Goal: Information Seeking & Learning: Understand process/instructions

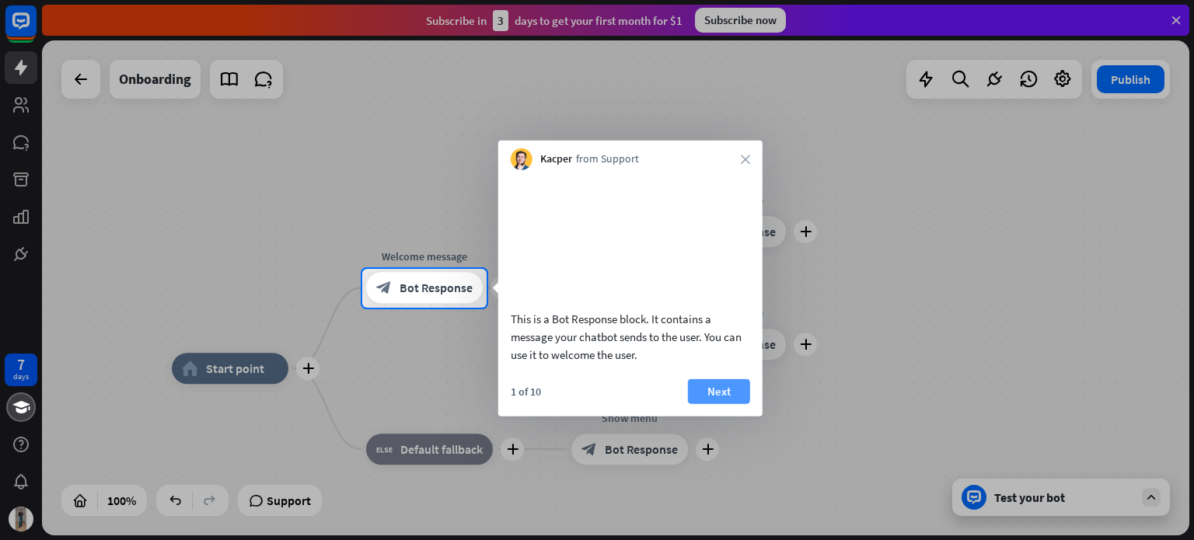
click at [705, 403] on button "Next" at bounding box center [719, 390] width 62 height 25
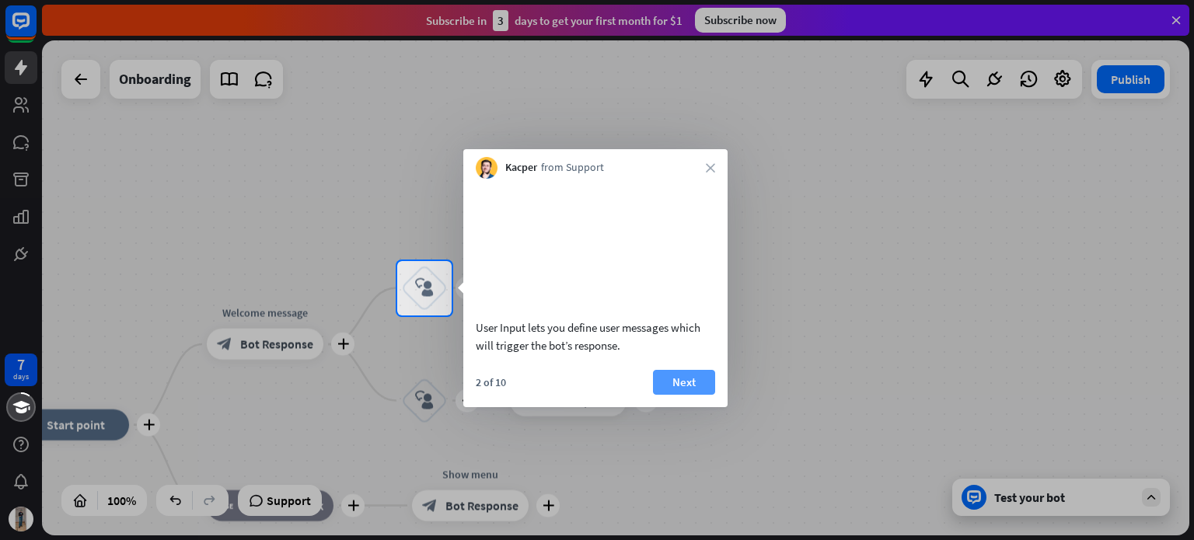
click at [697, 389] on button "Next" at bounding box center [684, 382] width 62 height 25
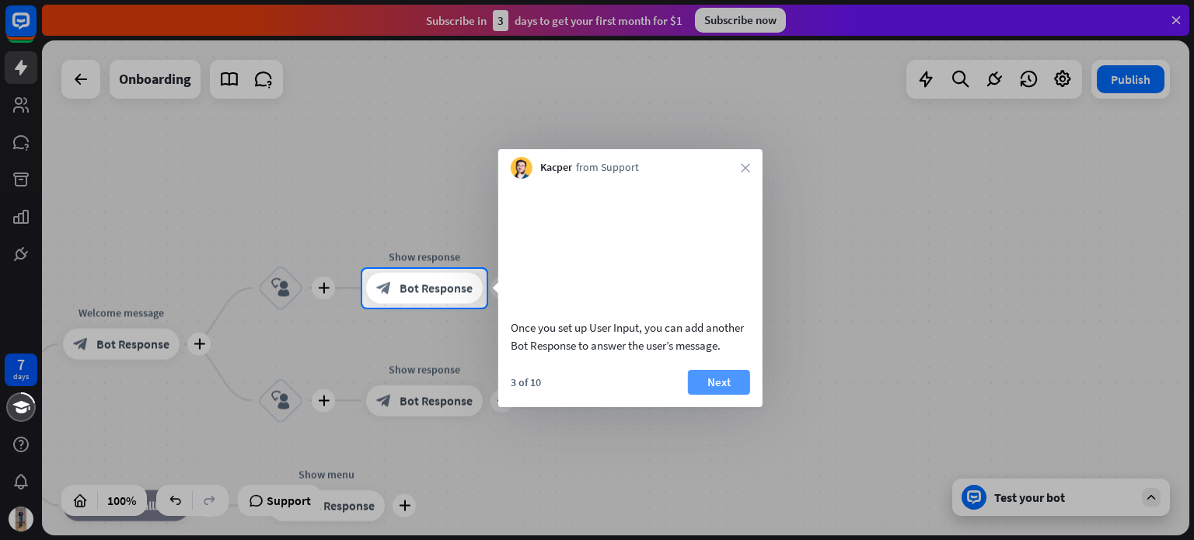
click at [718, 395] on button "Next" at bounding box center [719, 382] width 62 height 25
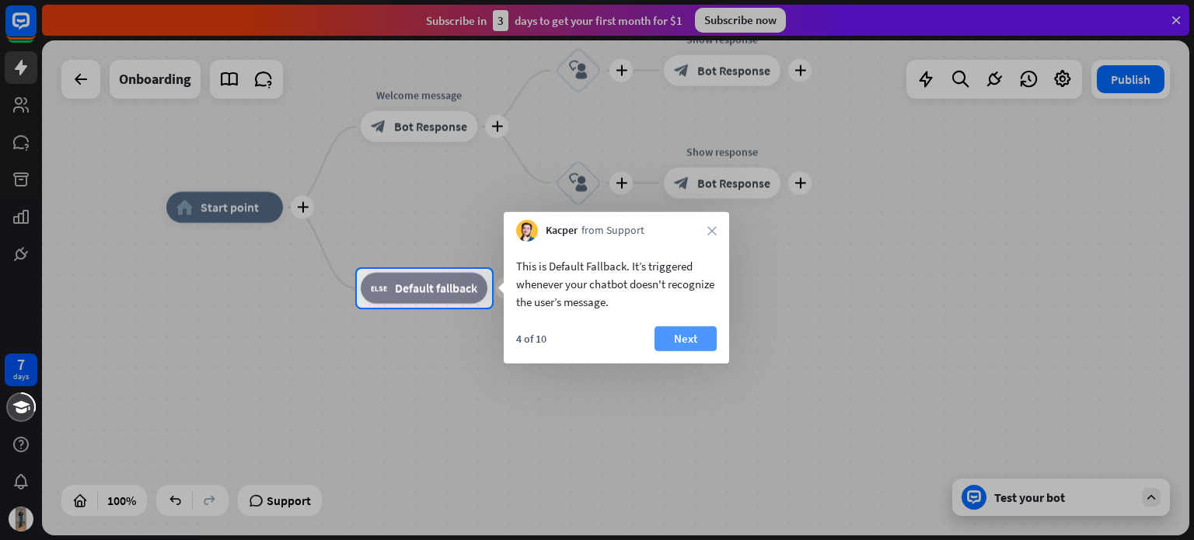
click at [686, 337] on button "Next" at bounding box center [685, 338] width 62 height 25
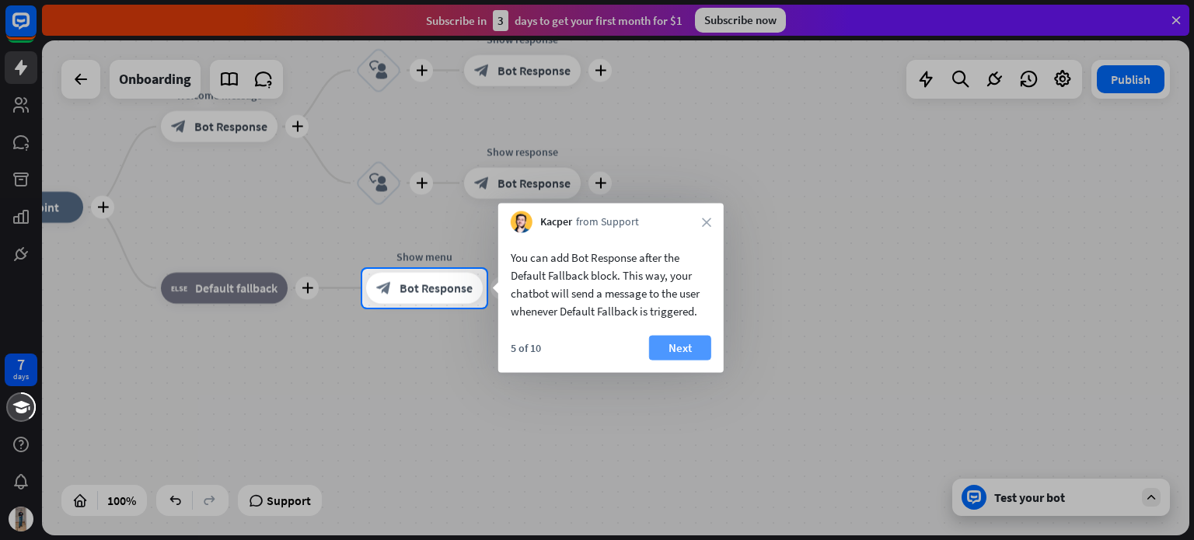
click at [690, 350] on button "Next" at bounding box center [680, 348] width 62 height 25
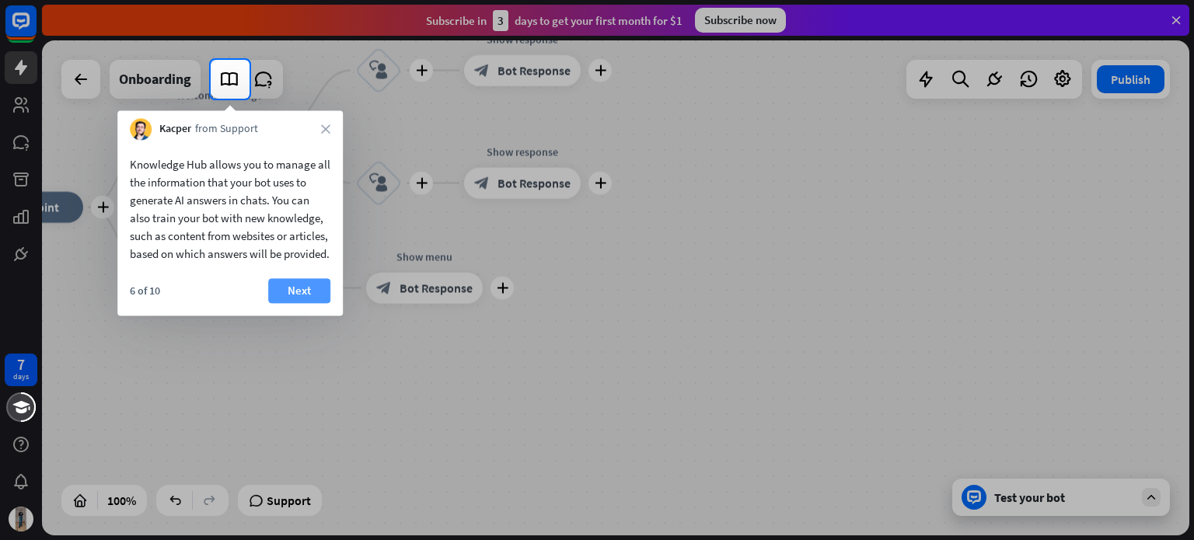
click at [312, 303] on button "Next" at bounding box center [299, 290] width 62 height 25
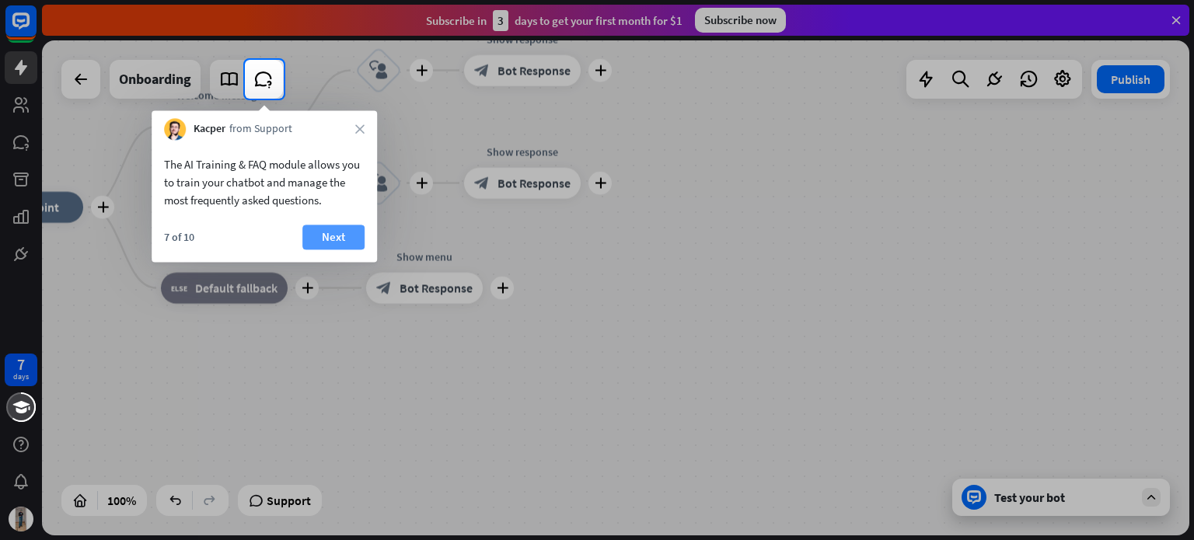
click at [337, 237] on button "Next" at bounding box center [333, 237] width 62 height 25
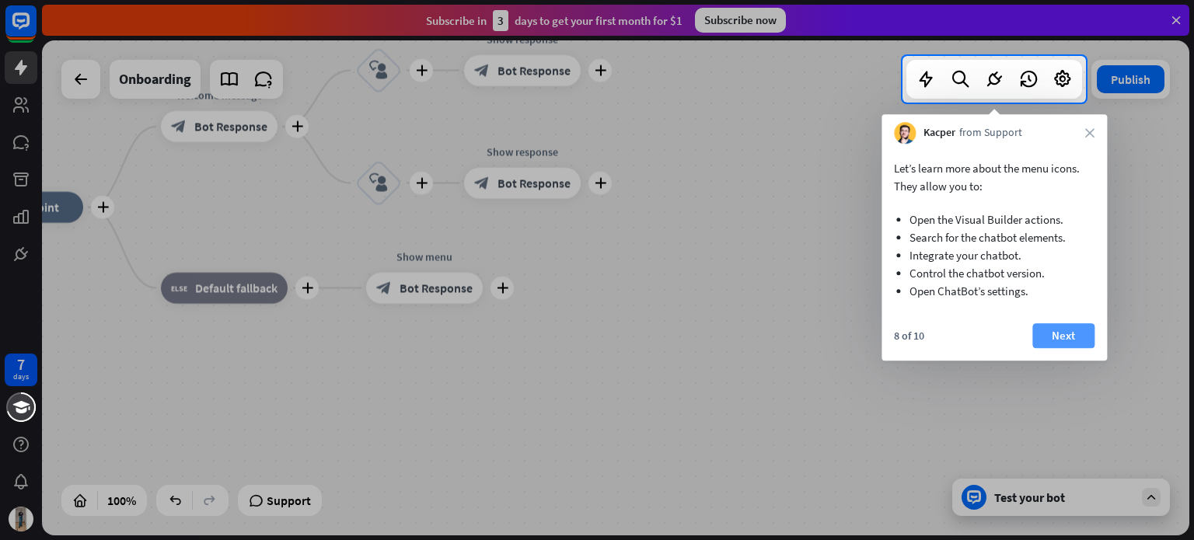
click at [1075, 323] on button "Next" at bounding box center [1063, 335] width 62 height 25
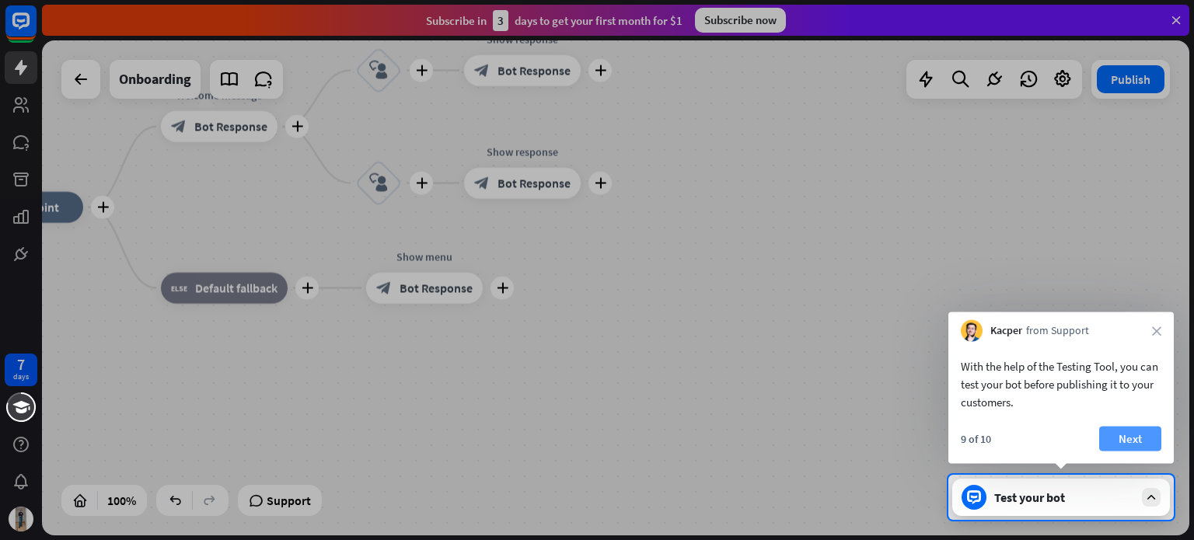
click at [1142, 443] on button "Next" at bounding box center [1130, 439] width 62 height 25
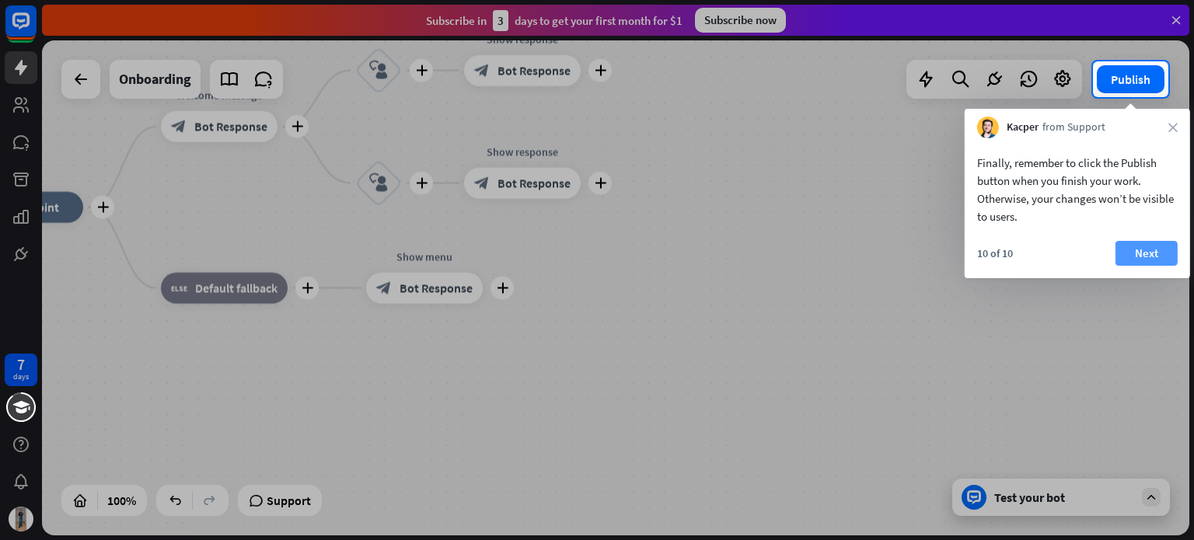
click at [1156, 241] on button "Next" at bounding box center [1146, 253] width 62 height 25
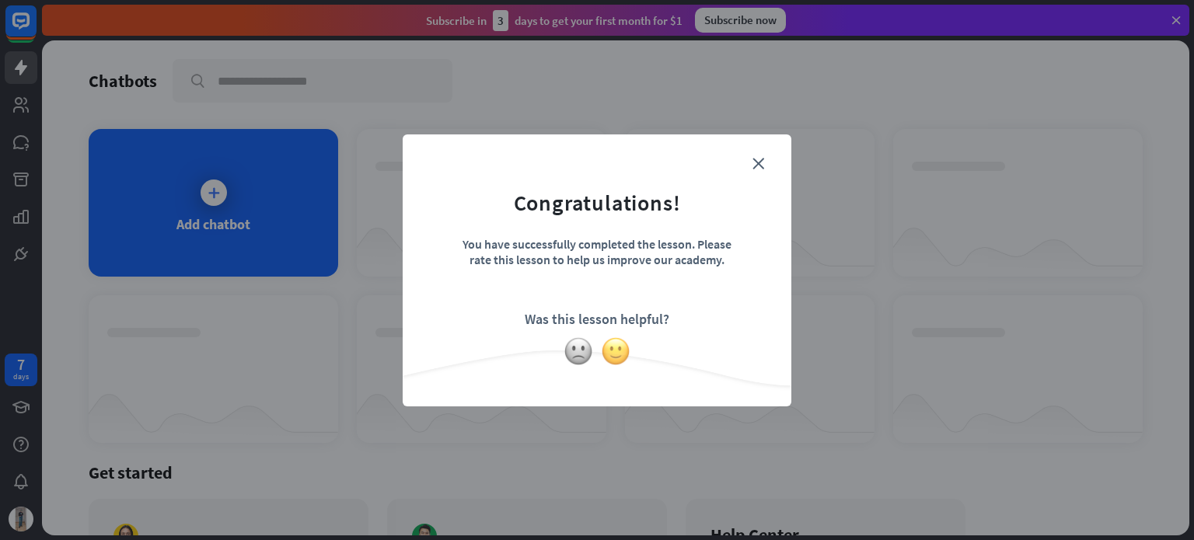
click at [610, 354] on img at bounding box center [616, 352] width 30 height 30
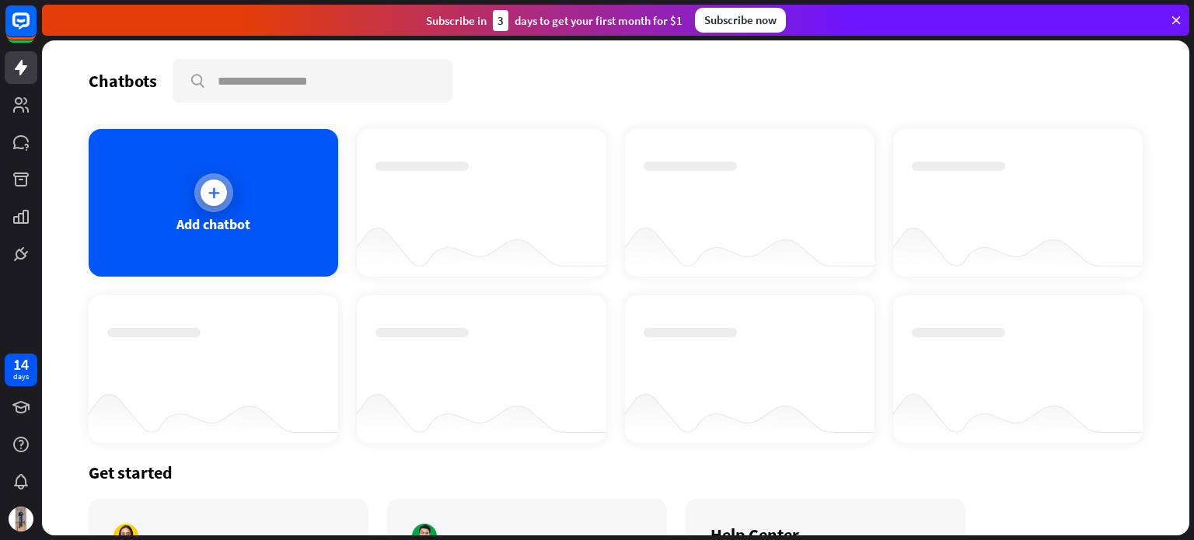
click at [210, 180] on div at bounding box center [214, 193] width 26 height 26
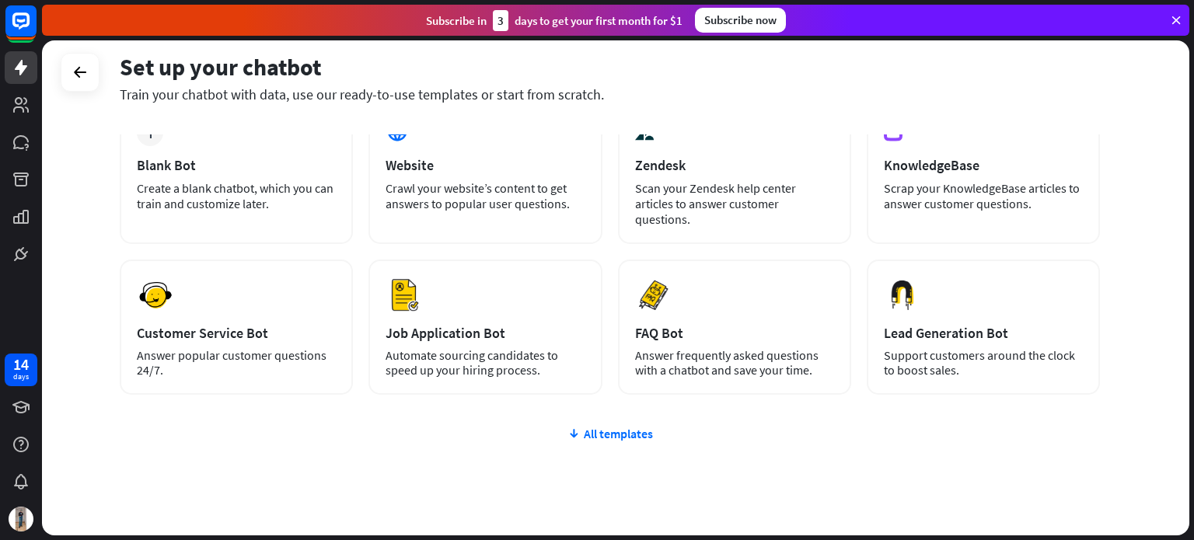
scroll to position [104, 0]
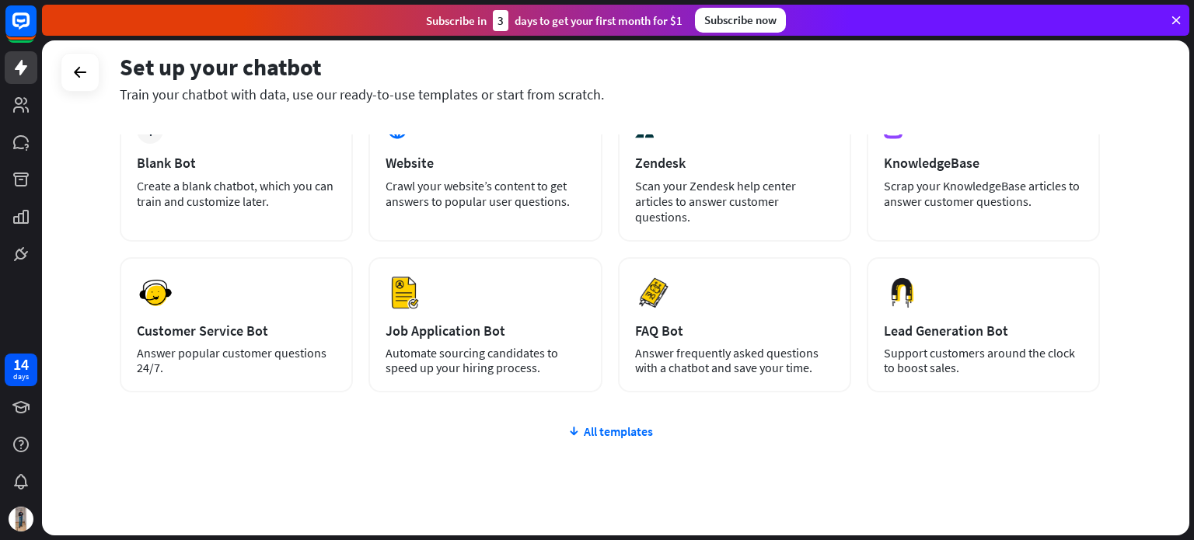
click at [709, 113] on div "Set up your chatbot Train your chatbot with data, use our ready-to-use template…" at bounding box center [610, 87] width 980 height 94
click at [720, 156] on div "Zendesk" at bounding box center [734, 163] width 199 height 18
